Goal: Check status: Check status

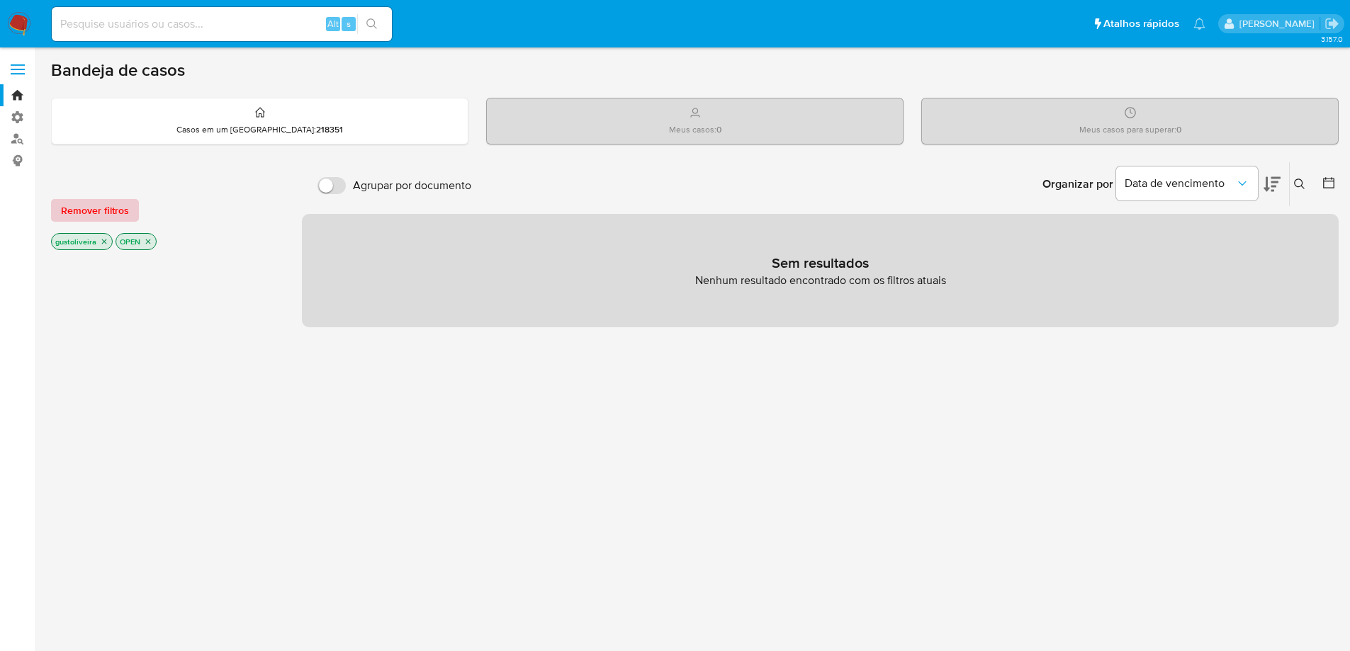
click at [89, 209] on span "Remover filtros" at bounding box center [95, 211] width 68 height 20
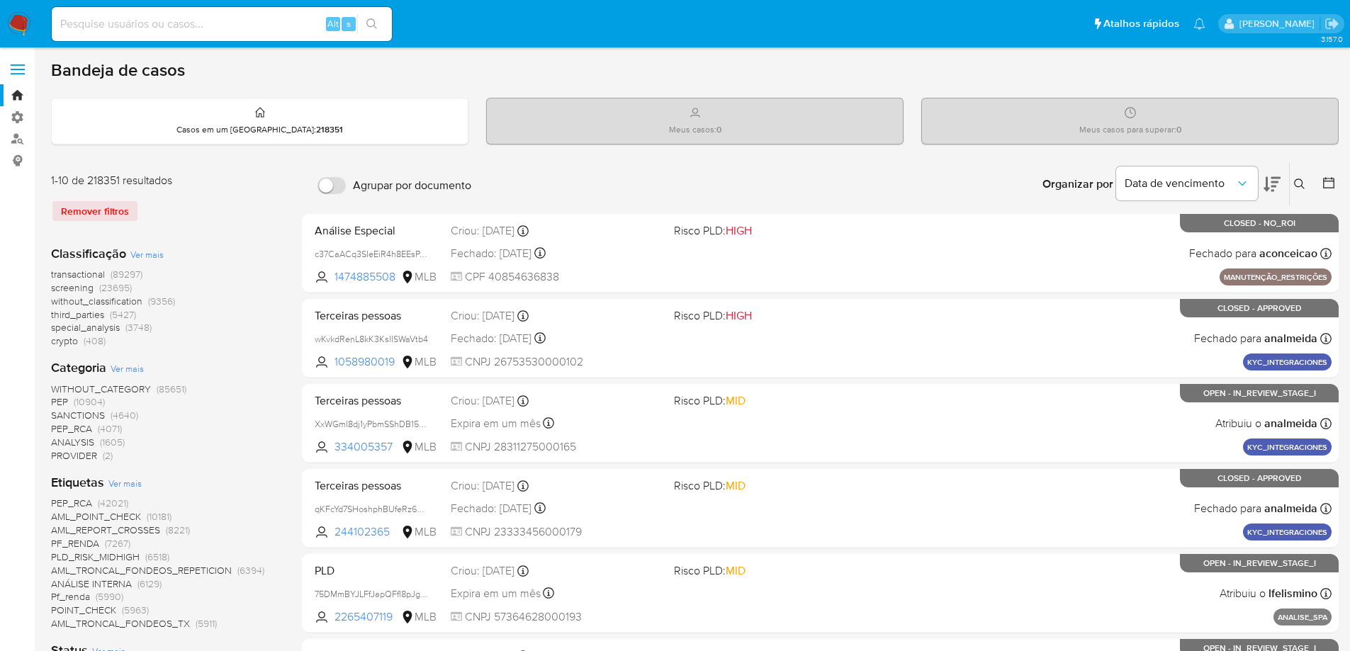
drag, startPoint x: 94, startPoint y: 209, endPoint x: 105, endPoint y: 47, distance: 162.0
click at [94, 203] on div "Remover filtros" at bounding box center [164, 211] width 227 height 23
click at [108, 23] on input at bounding box center [222, 24] width 340 height 18
paste input "2237674348"
type input "2237674348"
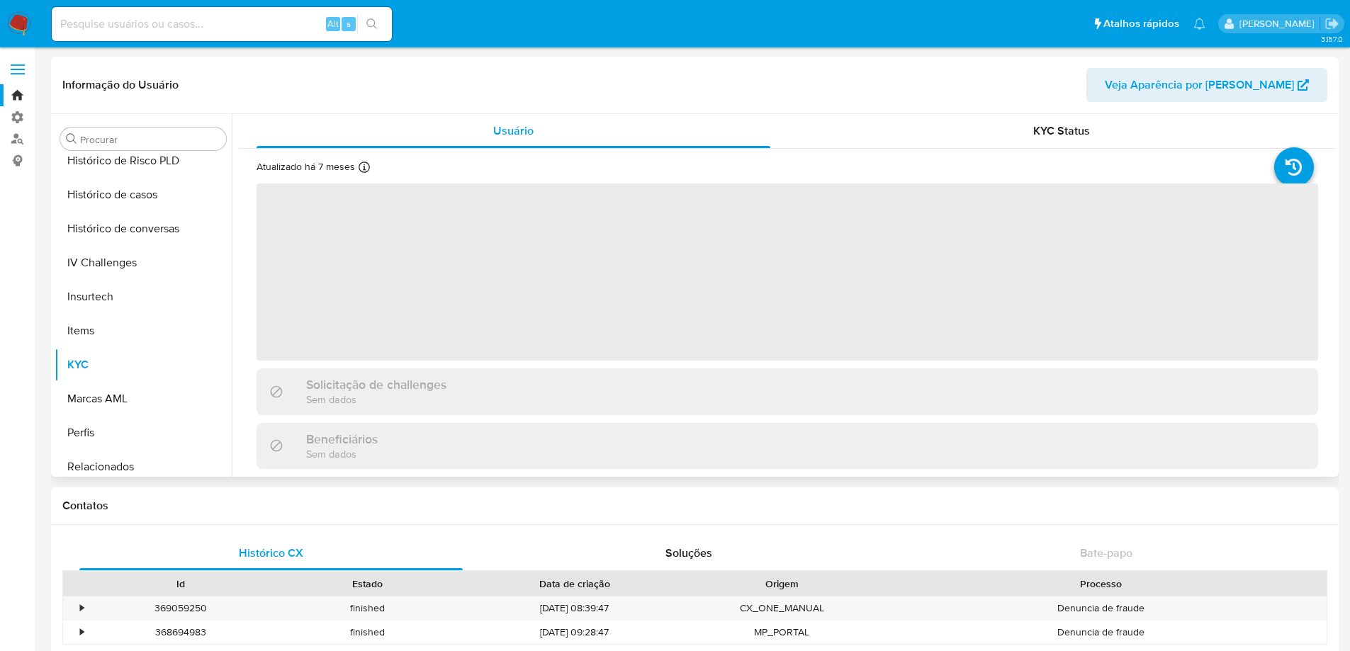
scroll to position [497, 0]
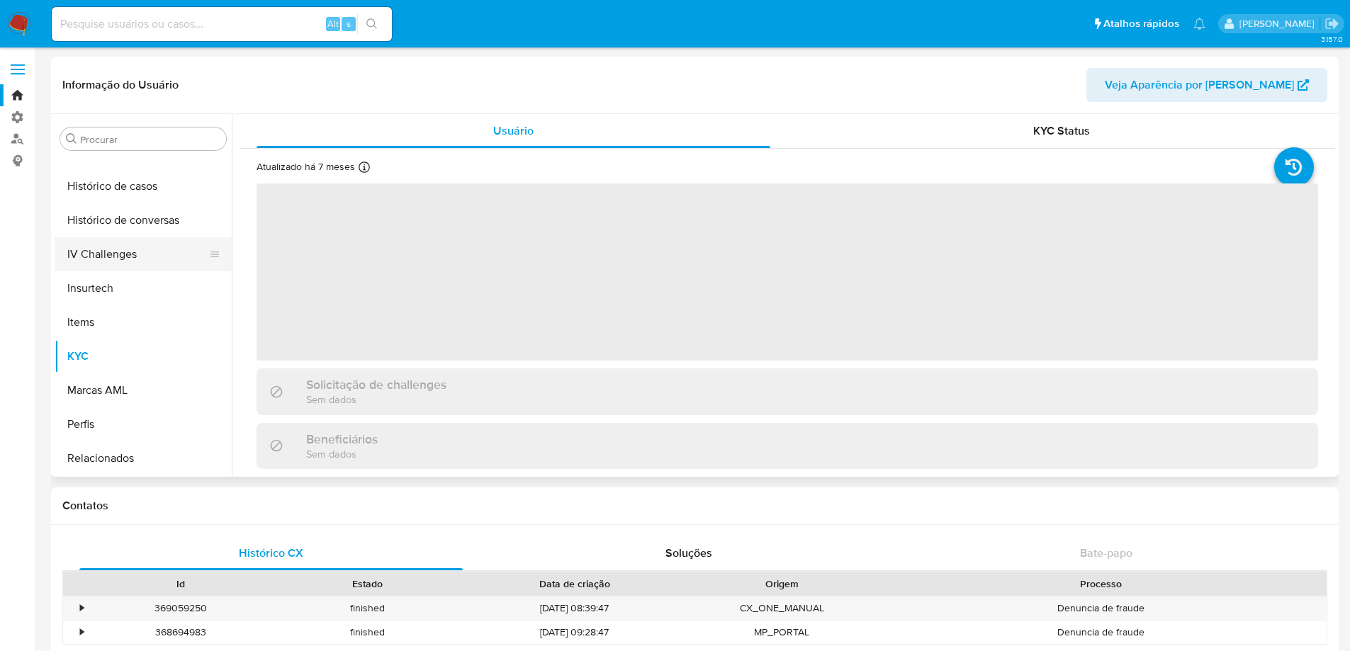
click at [105, 251] on button "IV Challenges" at bounding box center [138, 254] width 166 height 34
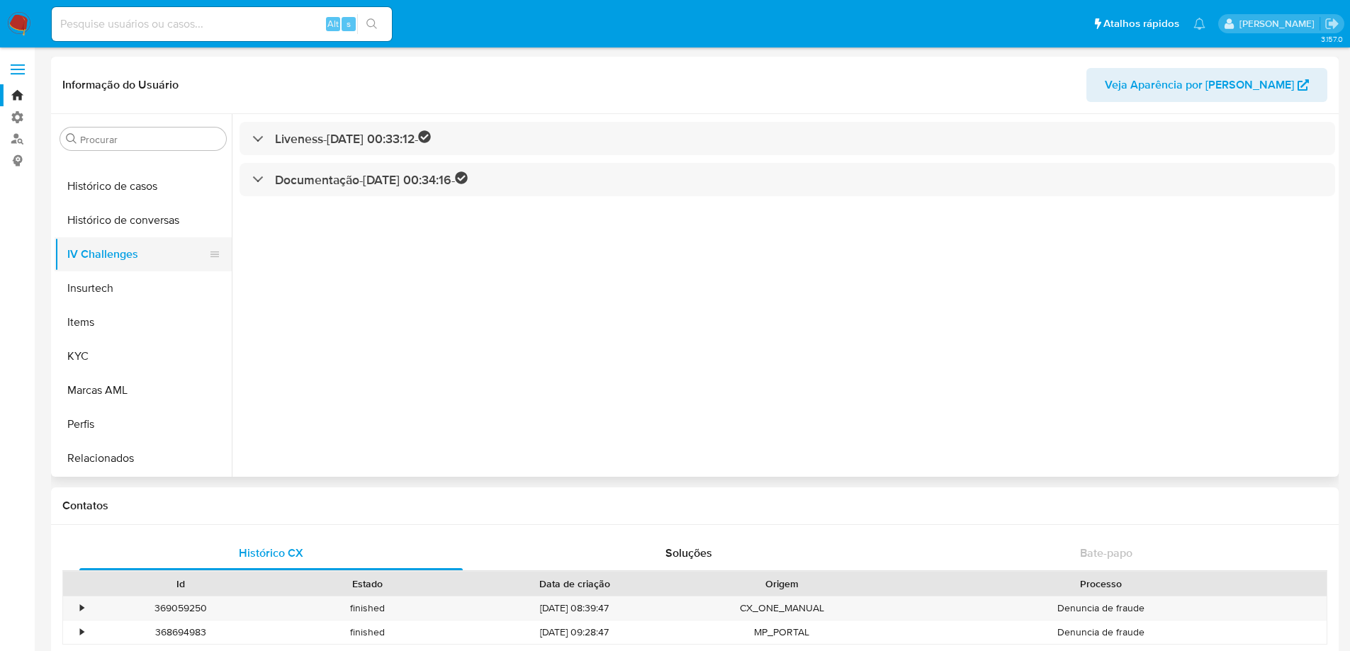
select select "10"
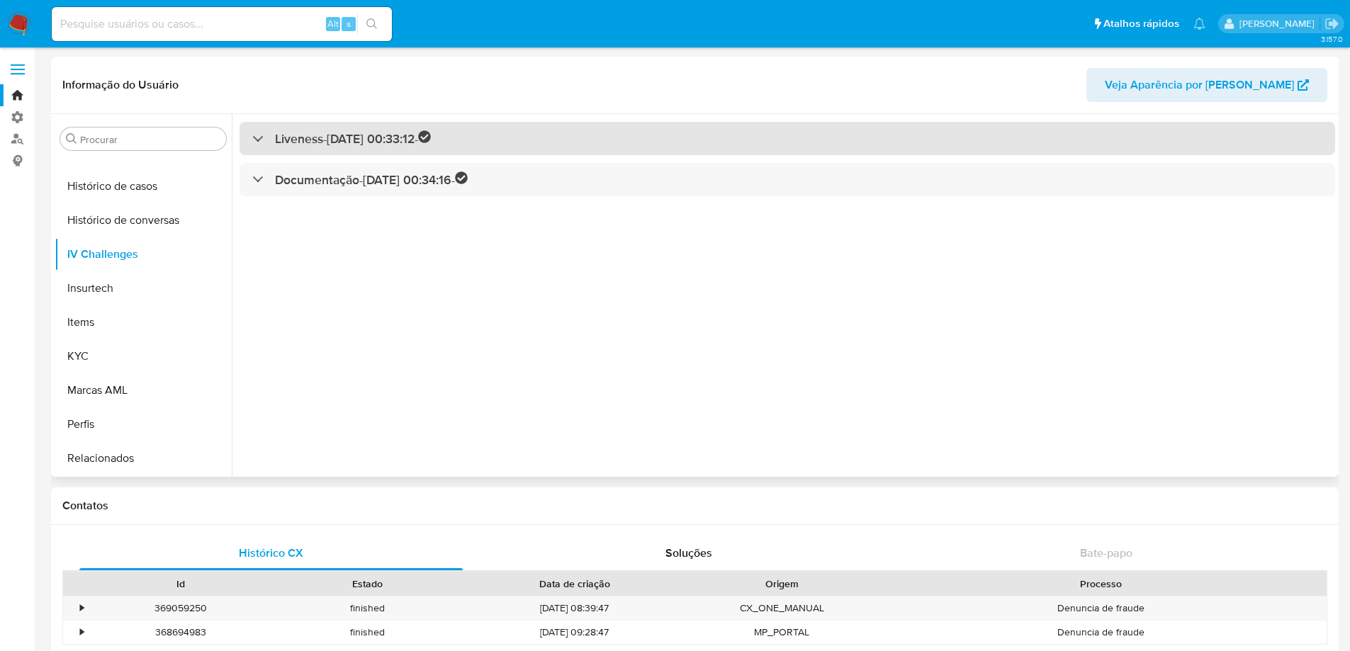
click at [280, 139] on h3 "Liveness - [DATE] 00:33:12 -" at bounding box center [353, 138] width 156 height 16
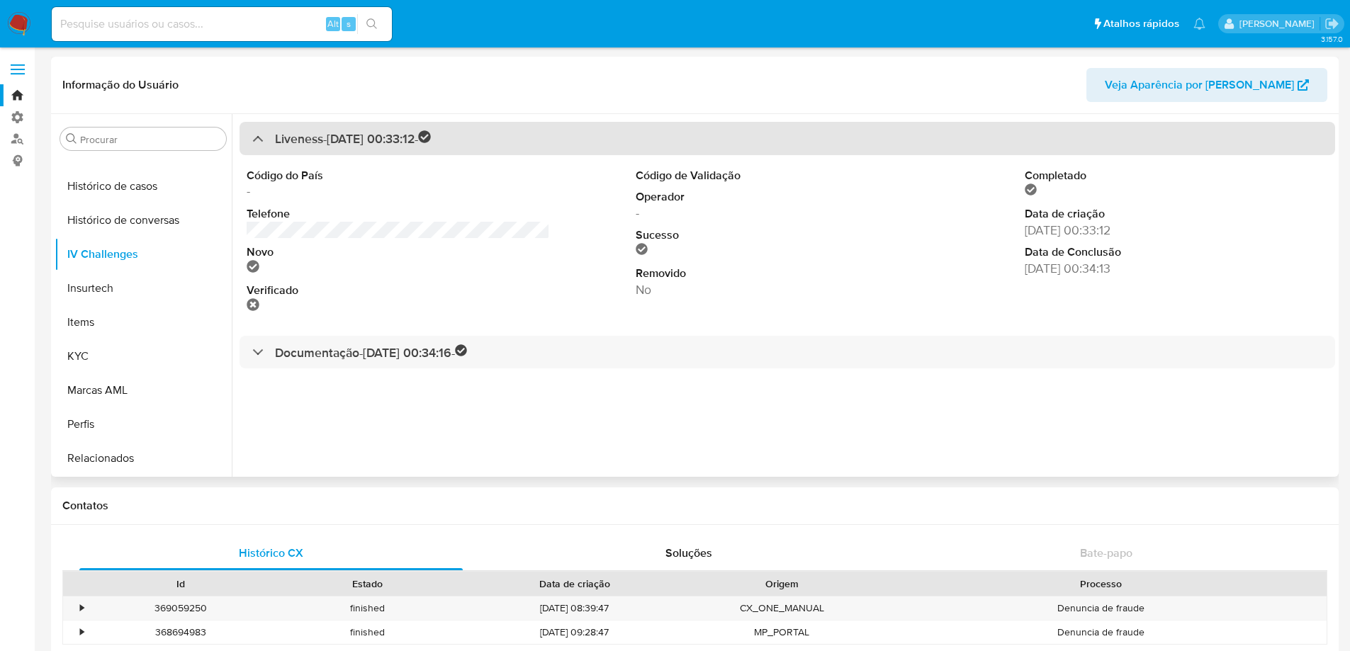
click at [280, 139] on h3 "Liveness - [DATE] 00:33:12 -" at bounding box center [353, 138] width 156 height 16
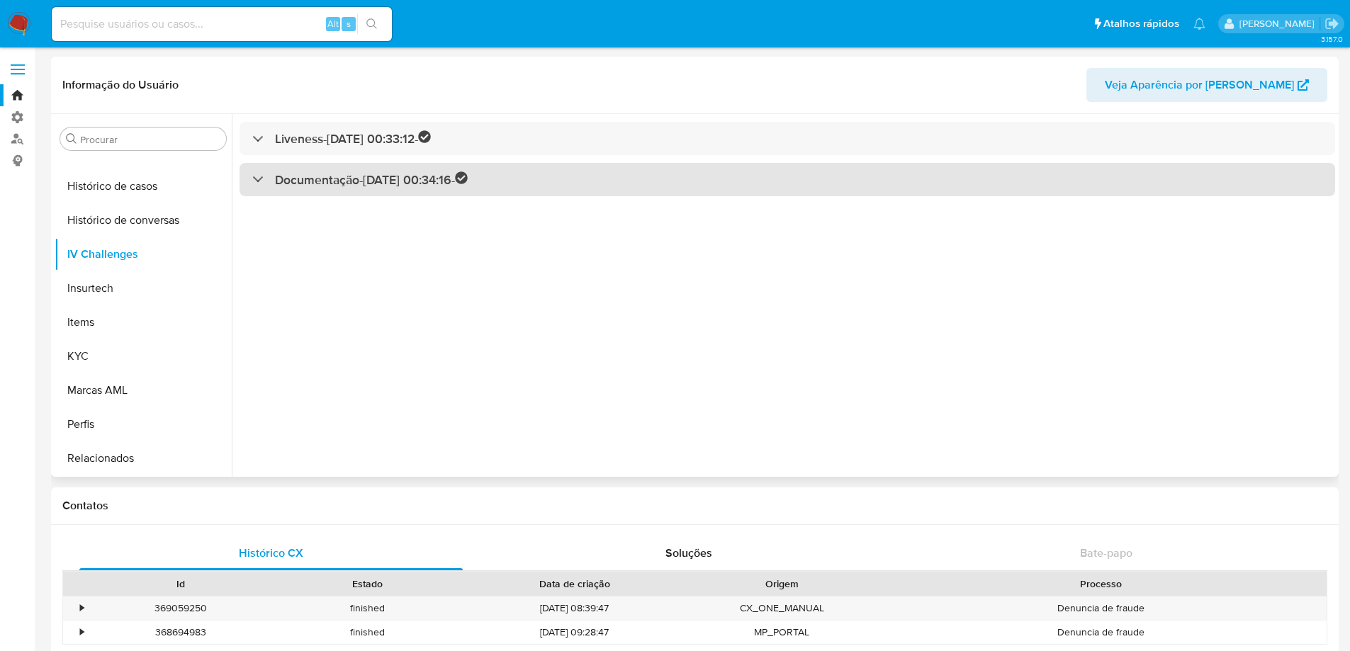
click at [288, 179] on h3 "Documentação - [DATE] 00:34:16 -" at bounding box center [371, 180] width 193 height 16
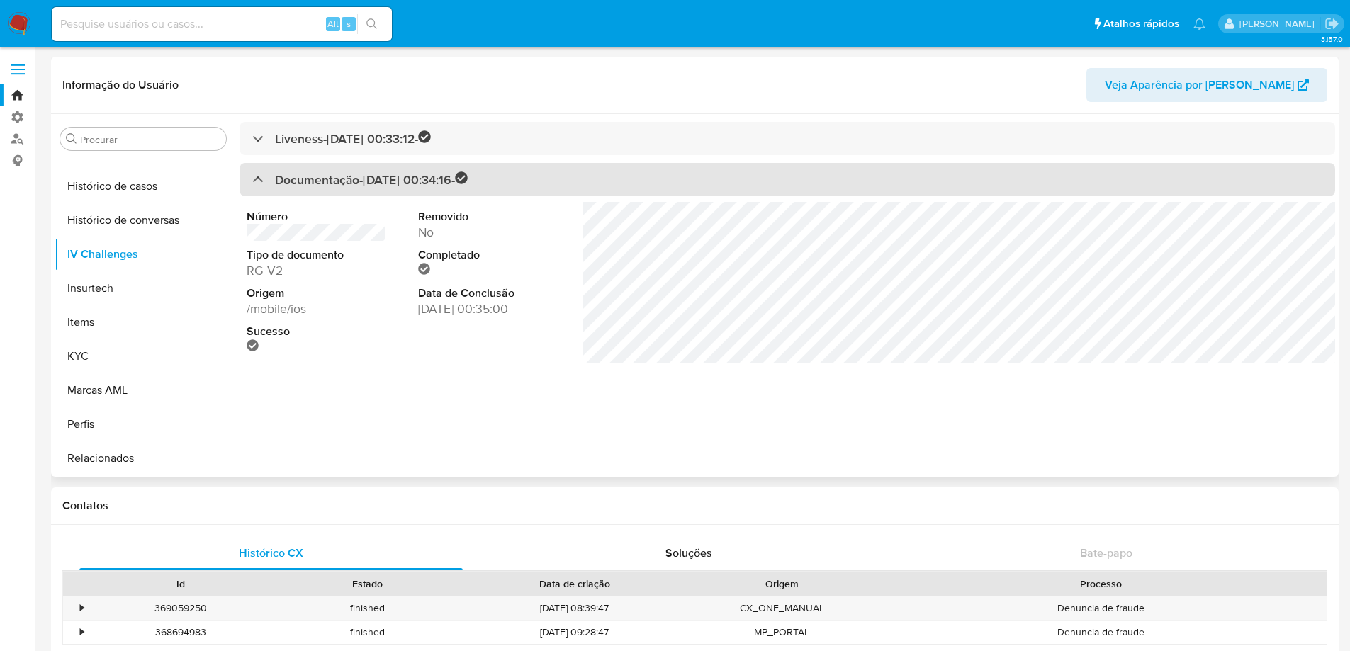
click at [291, 176] on h3 "Documentação - [DATE] 00:34:16 -" at bounding box center [371, 180] width 193 height 16
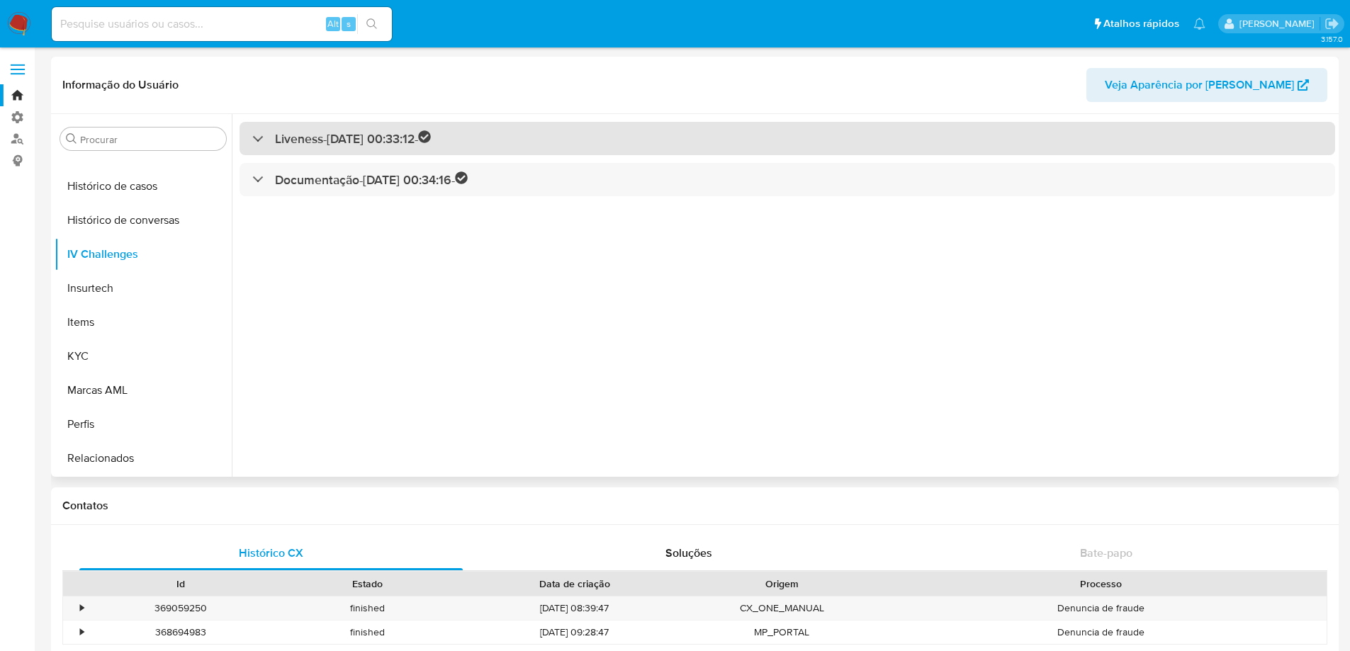
click at [301, 137] on h3 "Liveness - [DATE] 00:33:12 -" at bounding box center [353, 138] width 156 height 16
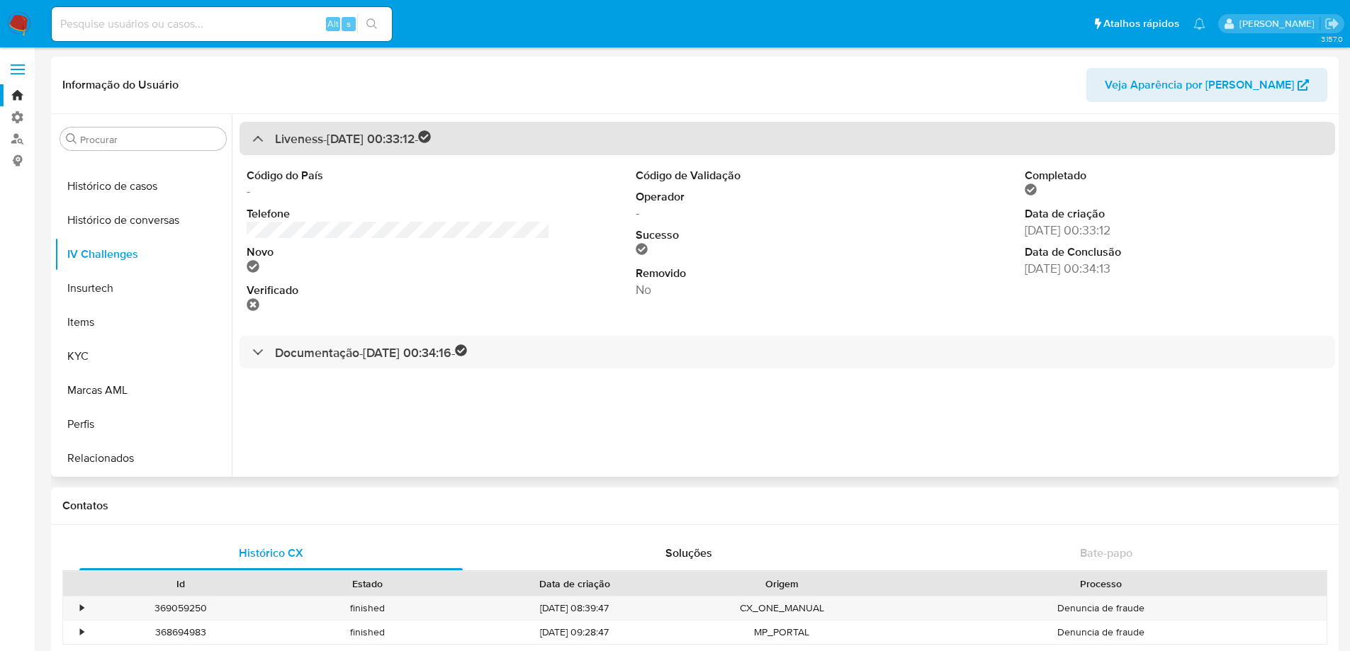
click at [301, 137] on h3 "Liveness - [DATE] 00:33:12 -" at bounding box center [353, 138] width 156 height 16
